Goal: Task Accomplishment & Management: Use online tool/utility

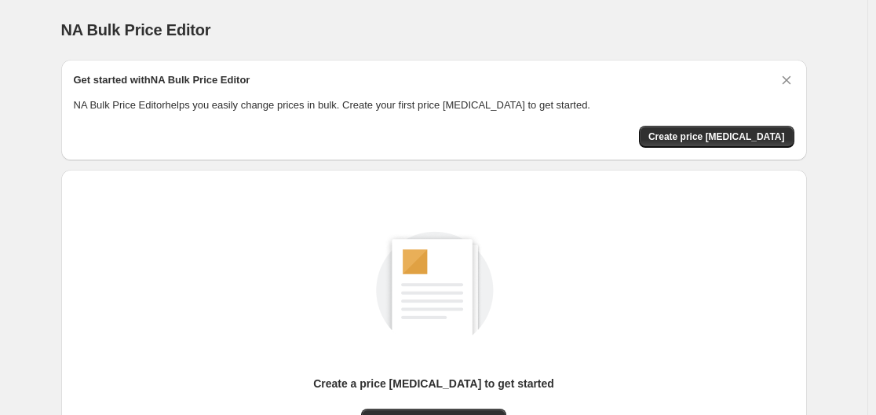
scroll to position [174, 0]
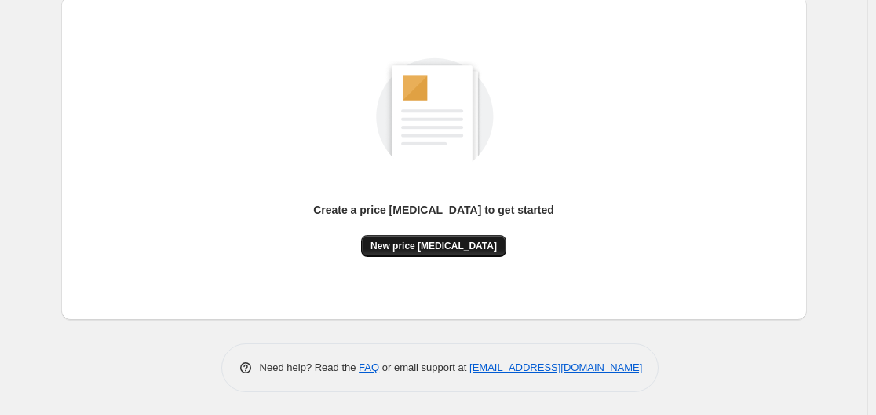
click at [410, 250] on span "New price [MEDICAL_DATA]" at bounding box center [434, 245] width 126 height 13
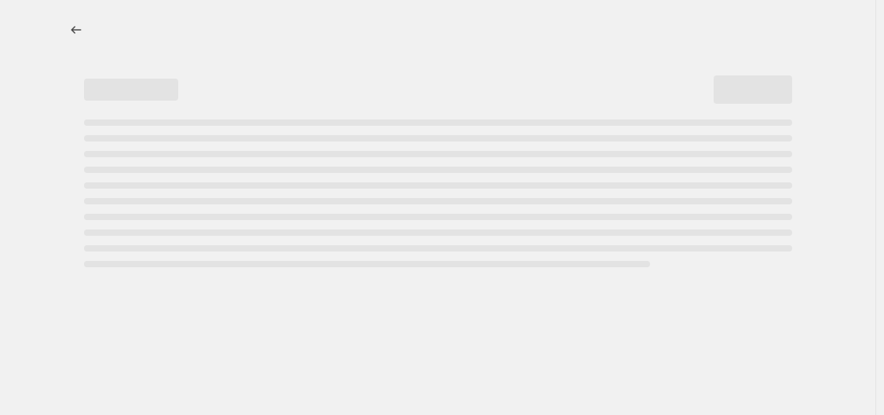
select select "percentage"
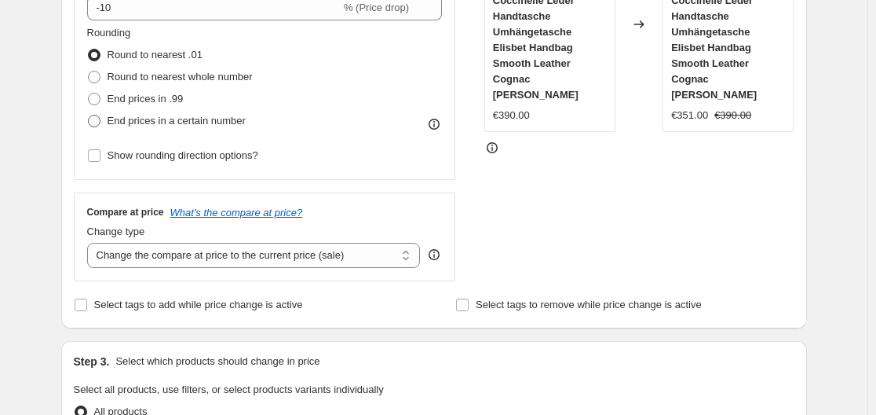
scroll to position [236, 0]
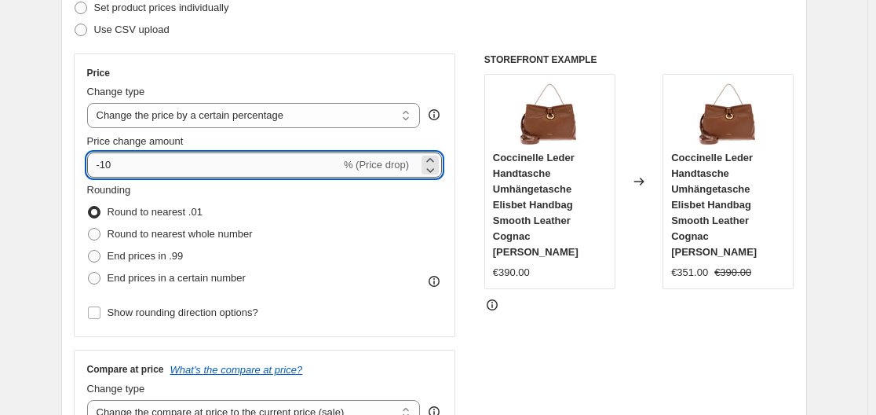
drag, startPoint x: 106, startPoint y: 166, endPoint x: 155, endPoint y: 169, distance: 49.6
click at [155, 169] on input "-10" at bounding box center [214, 164] width 254 height 25
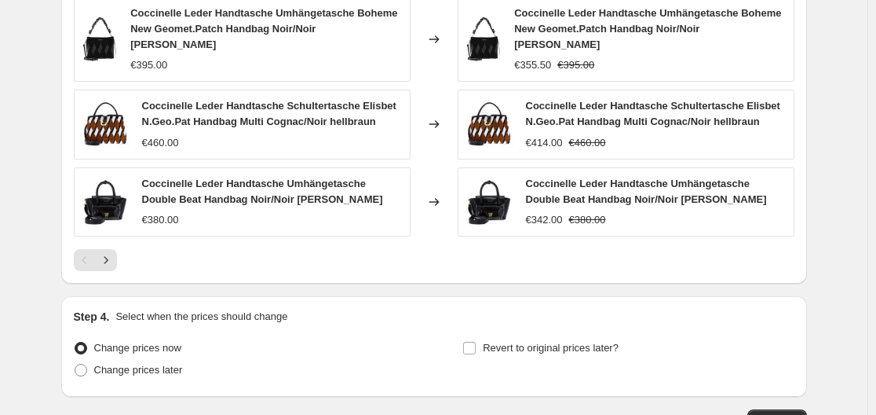
scroll to position [1196, 0]
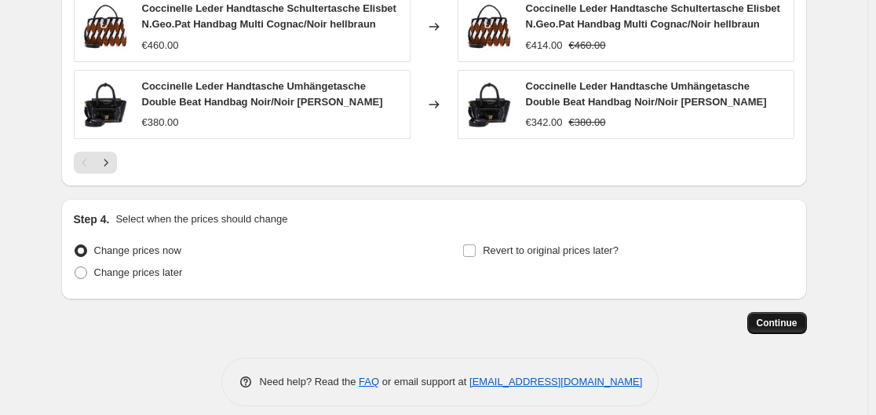
type input "-30"
click at [777, 316] on span "Continue" at bounding box center [777, 322] width 41 height 13
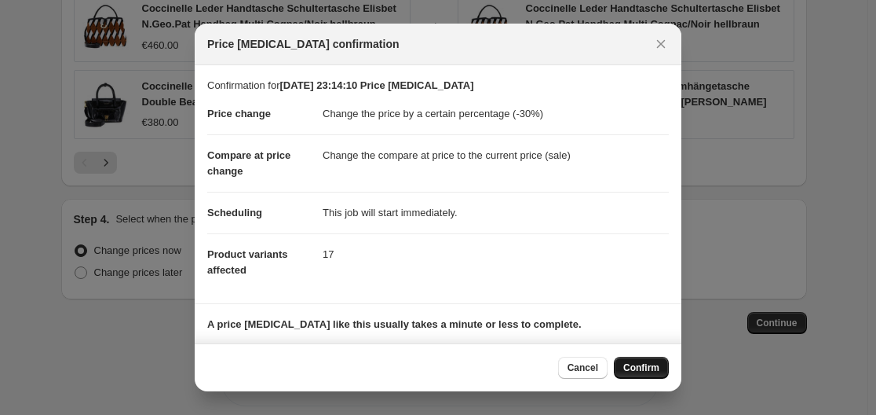
click at [643, 371] on span "Confirm" at bounding box center [641, 367] width 36 height 13
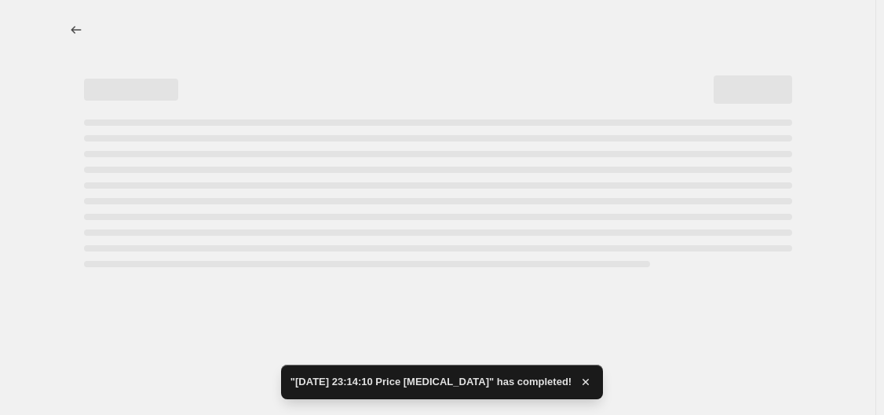
select select "percentage"
